Goal: Find contact information: Find contact information

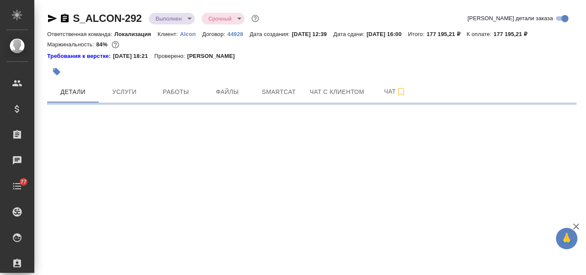
select select "RU"
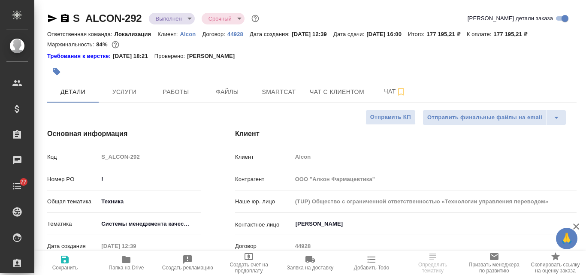
type textarea "x"
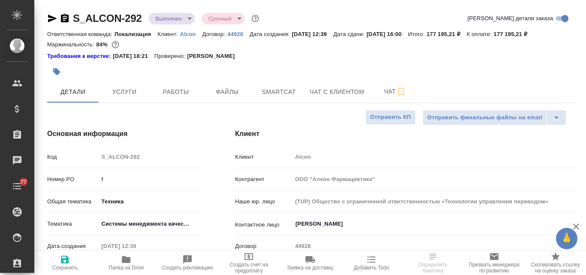
type textarea "x"
type input "Сергеева Анастасия"
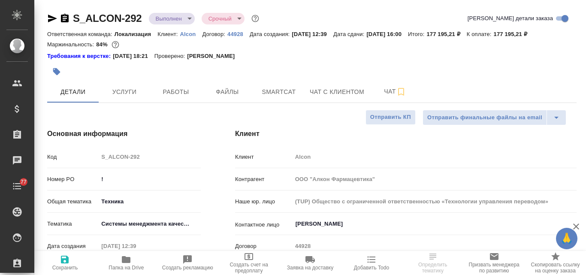
type input "Комаров Роман"
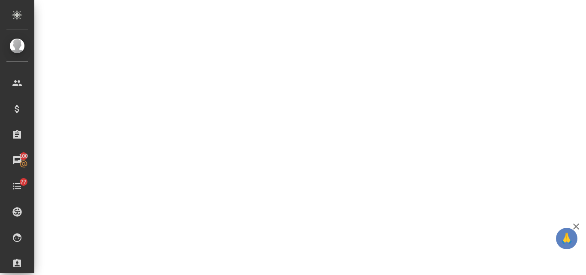
scroll to position [430, 0]
select select "RU"
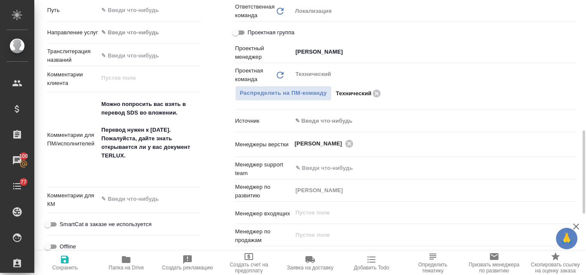
type textarea "x"
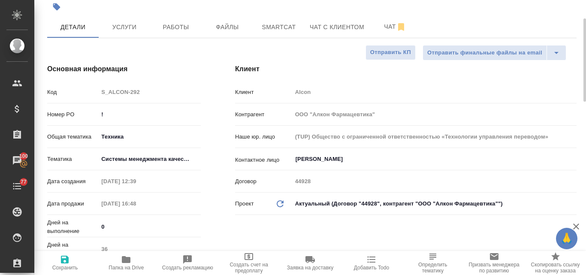
scroll to position [62, 0]
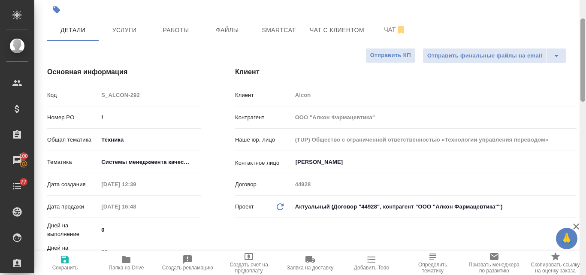
type textarea "x"
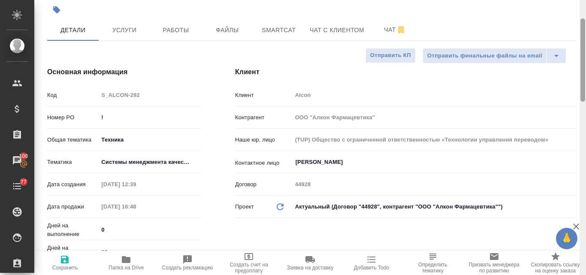
type textarea "x"
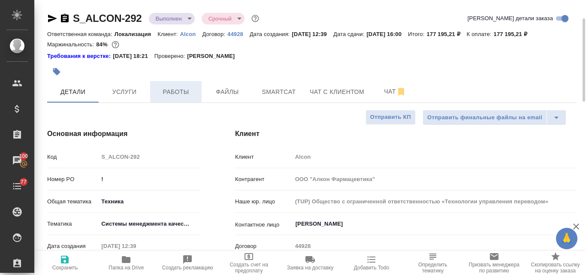
scroll to position [0, 0]
click at [185, 33] on p "Alcon" at bounding box center [191, 34] width 22 height 6
type textarea "x"
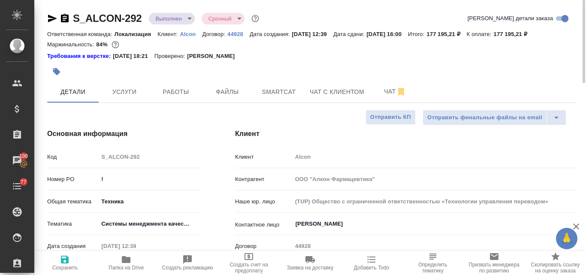
type textarea "x"
click at [128, 258] on icon "button" at bounding box center [126, 259] width 9 height 7
type textarea "x"
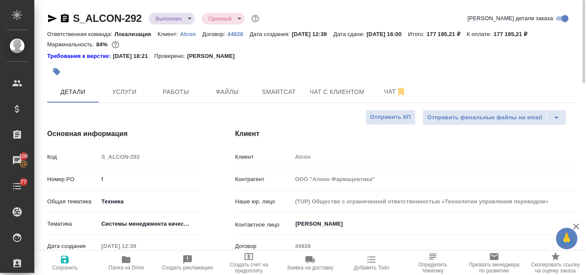
type textarea "x"
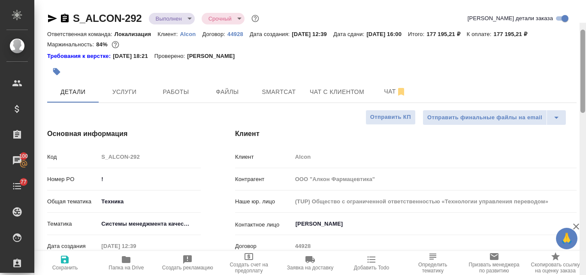
drag, startPoint x: 584, startPoint y: 39, endPoint x: 571, endPoint y: 11, distance: 31.3
click at [571, 11] on div "S_ALCON-292 Выполнен completed Срочный urgent Кратко детали заказа Ответственна…" at bounding box center [310, 137] width 552 height 275
type textarea "x"
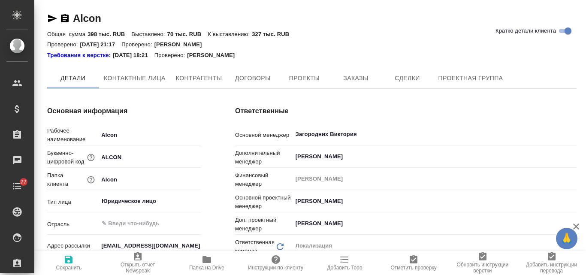
type textarea "x"
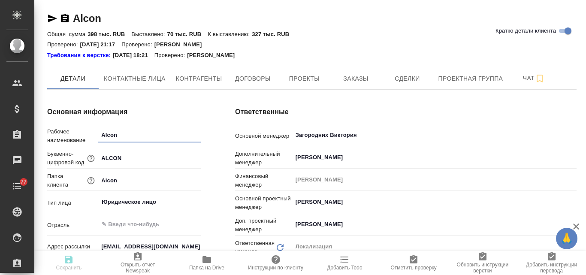
type textarea "x"
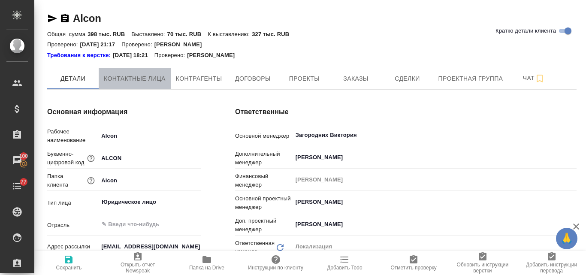
click at [139, 82] on span "Контактные лица" at bounding box center [135, 78] width 62 height 11
select select "RU"
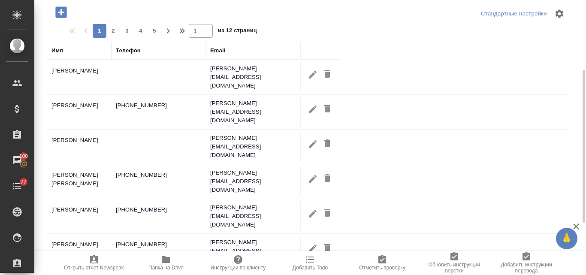
scroll to position [106, 0]
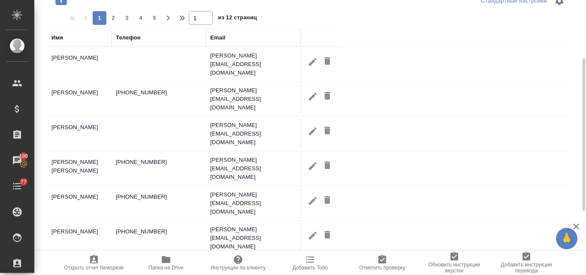
drag, startPoint x: 283, startPoint y: 176, endPoint x: 230, endPoint y: 176, distance: 53.2
click at [230, 186] on td "[PERSON_NAME][EMAIL_ADDRESS][DOMAIN_NAME]" at bounding box center [253, 203] width 94 height 34
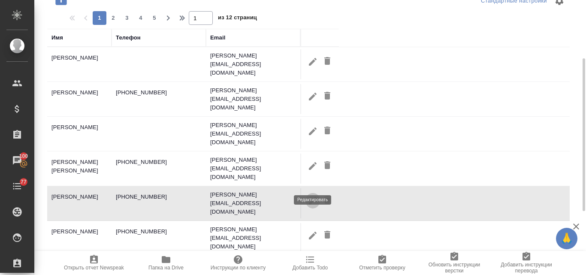
click at [311, 197] on icon "button" at bounding box center [313, 201] width 8 height 8
type input "[PERSON_NAME]"
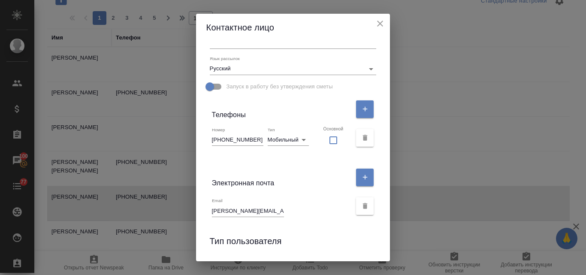
scroll to position [136, 0]
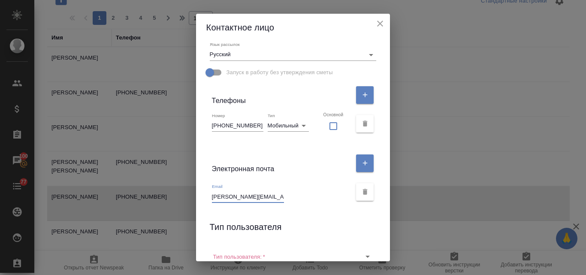
drag, startPoint x: 288, startPoint y: 196, endPoint x: 207, endPoint y: 200, distance: 81.6
click at [207, 200] on div "Имя [PERSON_NAME] Отчество [PERSON_NAME] Коментарий x Адрес доставки x Язык рас…" at bounding box center [293, 151] width 194 height 220
